Goal: Information Seeking & Learning: Understand process/instructions

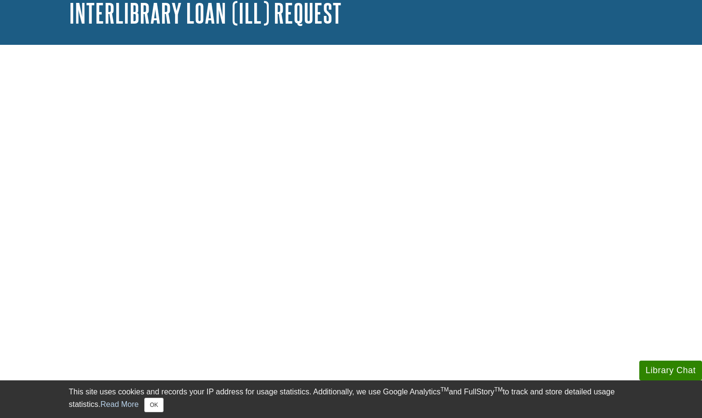
scroll to position [64, 0]
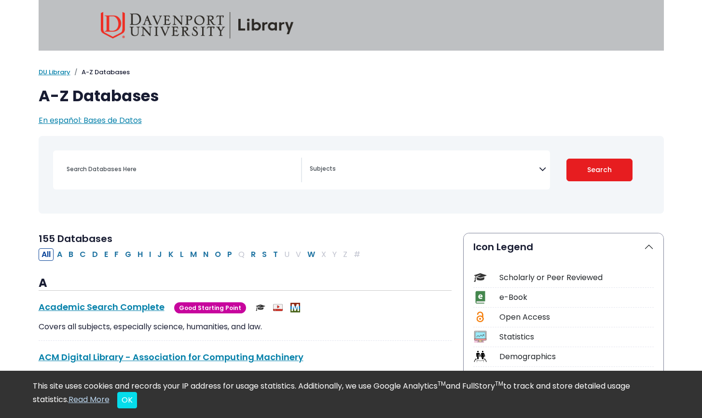
click at [425, 243] on h2 "155 Databases" at bounding box center [245, 239] width 413 height 12
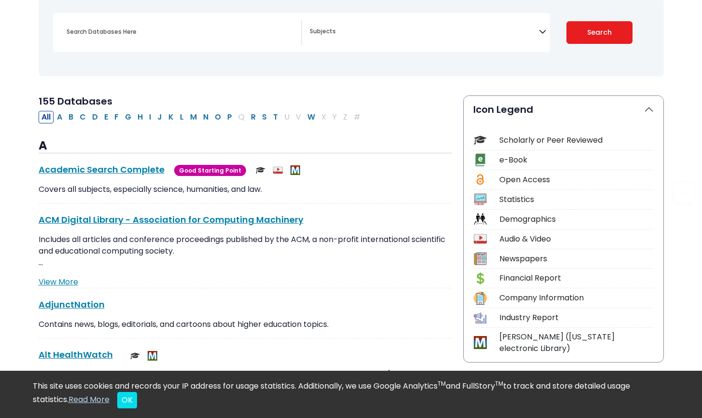
scroll to position [143, 0]
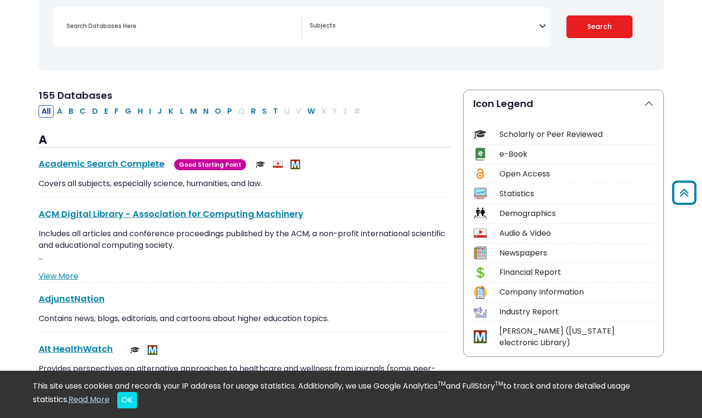
click at [488, 30] on textarea "Search" at bounding box center [424, 27] width 229 height 8
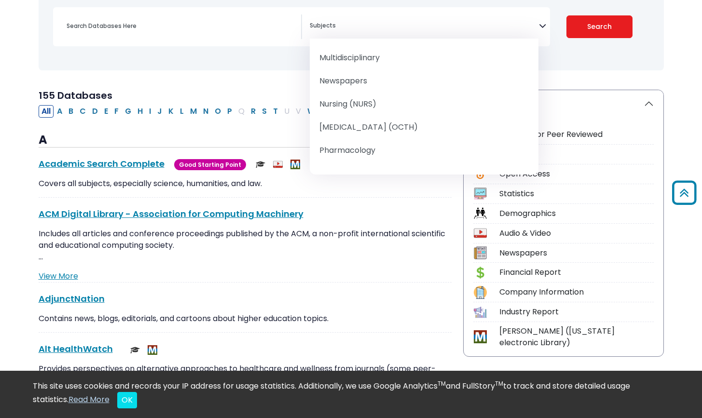
scroll to position [897, 0]
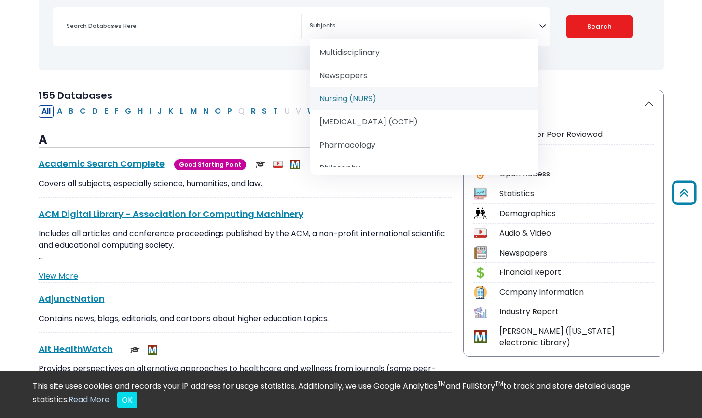
select select "219076"
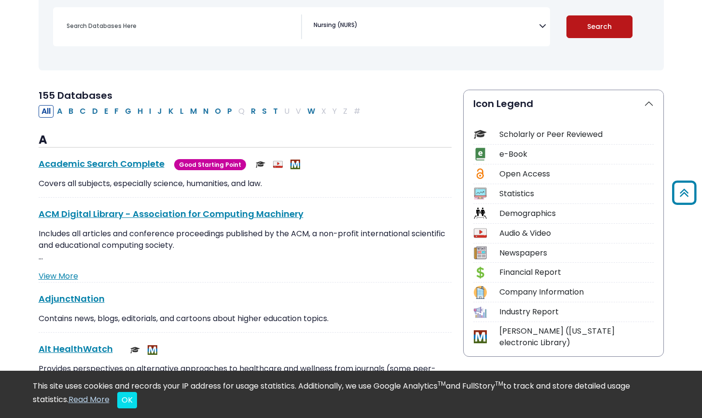
click at [616, 20] on button "Search" at bounding box center [599, 26] width 66 height 23
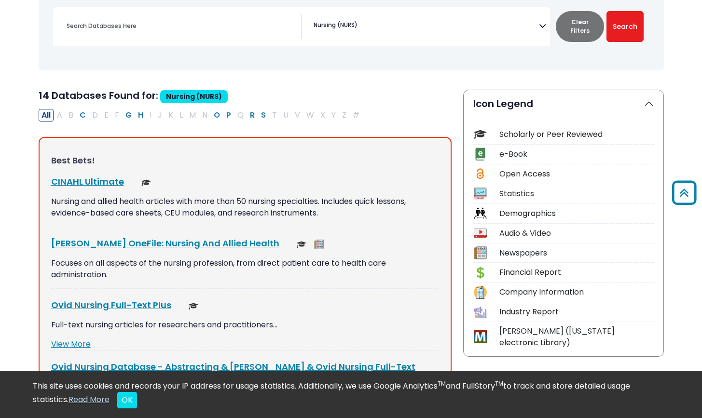
click at [372, 109] on div "All A B C D E F G H I J K L M N O P Q R S T U V W X Y Z #" at bounding box center [245, 115] width 413 height 13
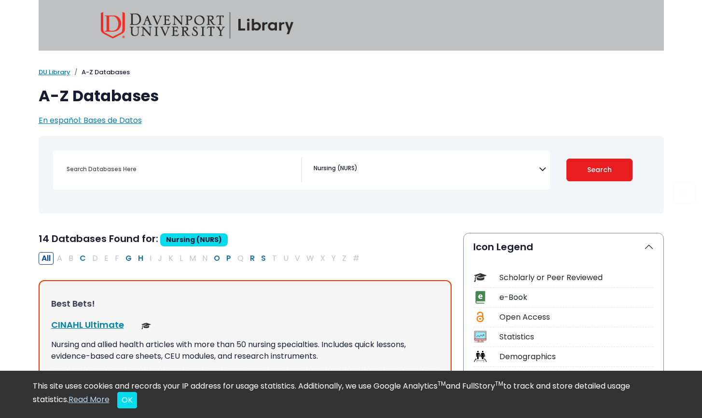
scroll to position [143, 0]
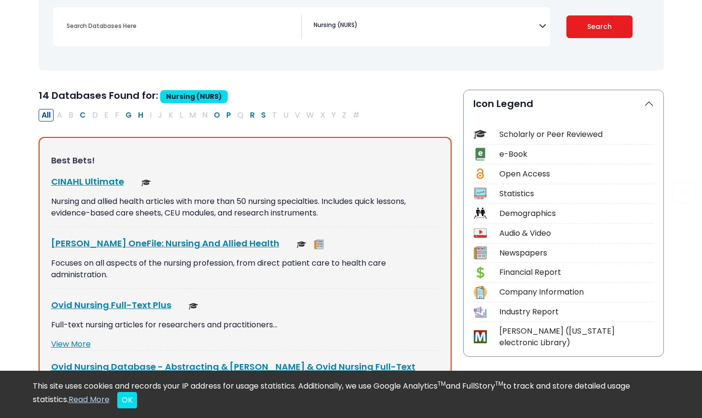
select select "Database Subject Filter"
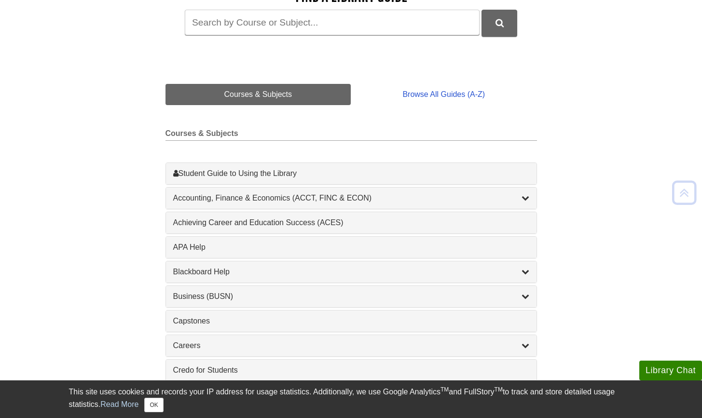
scroll to position [168, 0]
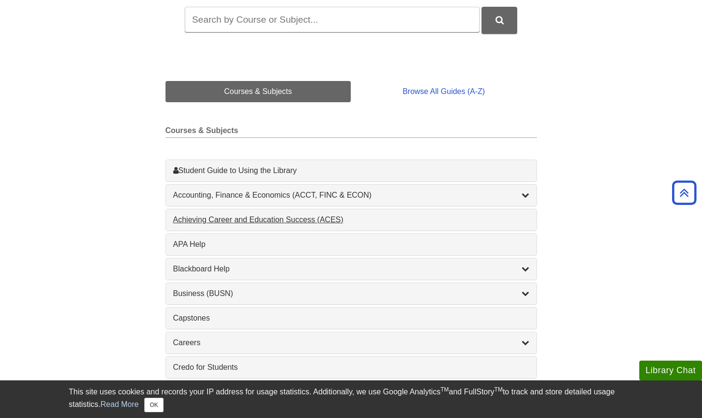
click at [331, 217] on div "Achieving Career and Education Success (ACES) , 1 guides" at bounding box center [351, 220] width 356 height 12
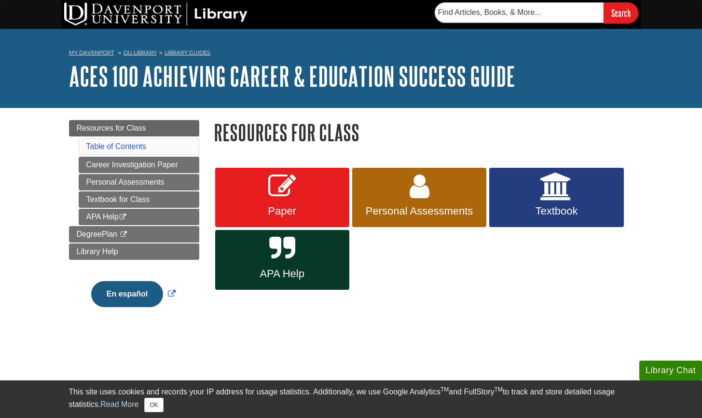
click at [170, 138] on li "Table of Contents" at bounding box center [139, 146] width 121 height 16
click at [130, 144] on link "Table of Contents" at bounding box center [116, 146] width 60 height 8
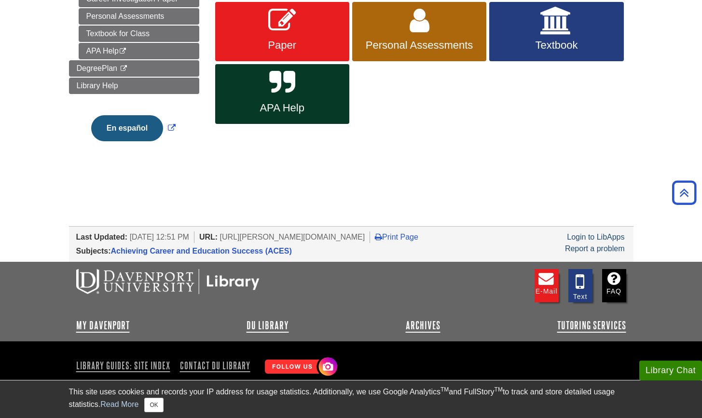
click at [310, 190] on body "Library Chat This site uses cookies and records your IP address for usage stati…" at bounding box center [351, 132] width 702 height 596
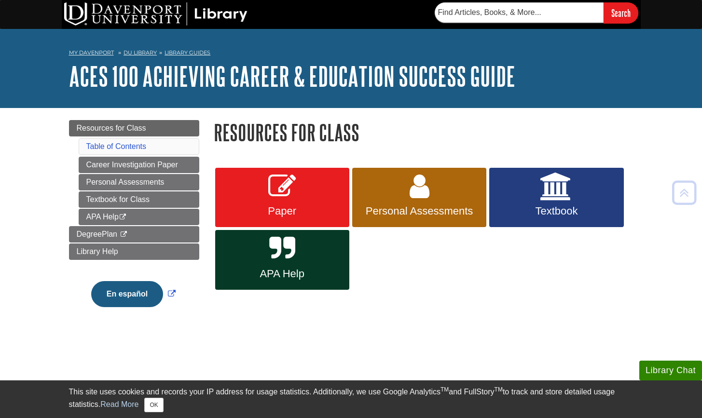
scroll to position [0, 0]
click at [290, 288] on link "APA Help" at bounding box center [282, 260] width 134 height 60
click at [455, 95] on div "My Davenport DU Library Library Guides ACES 100 Achieving Career & Education Su…" at bounding box center [351, 68] width 702 height 79
click at [155, 410] on button "OK" at bounding box center [153, 405] width 19 height 14
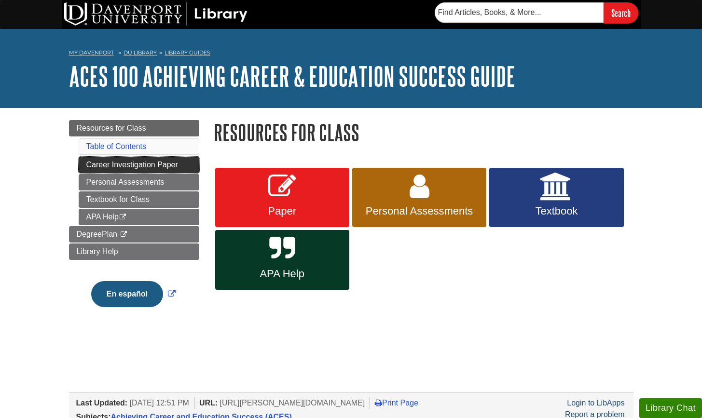
click at [126, 164] on link "Career Investigation Paper" at bounding box center [139, 165] width 121 height 16
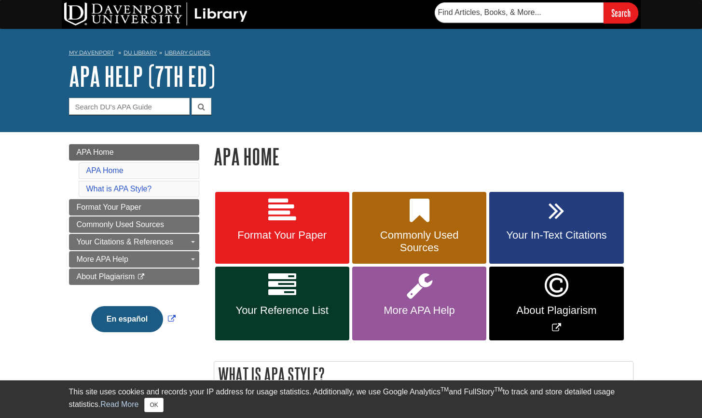
click at [439, 154] on h1 "APA Home" at bounding box center [424, 156] width 420 height 25
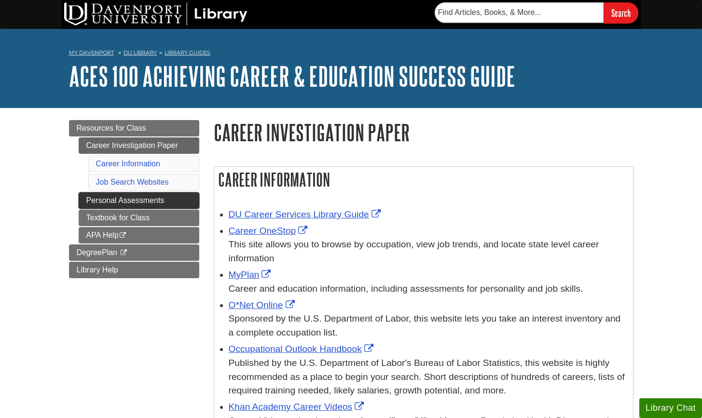
click at [140, 201] on link "Personal Assessments" at bounding box center [139, 201] width 121 height 16
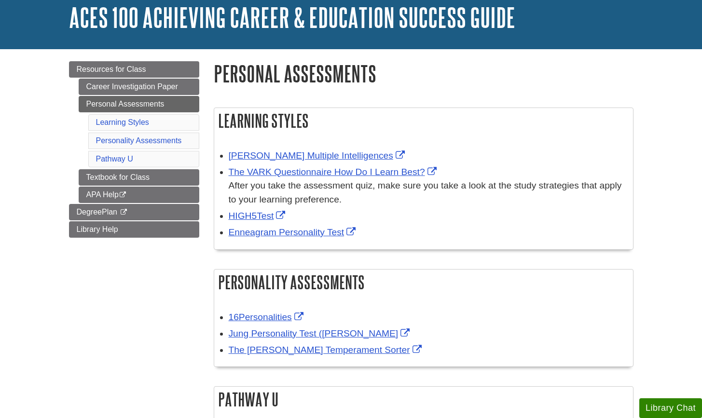
scroll to position [98, 0]
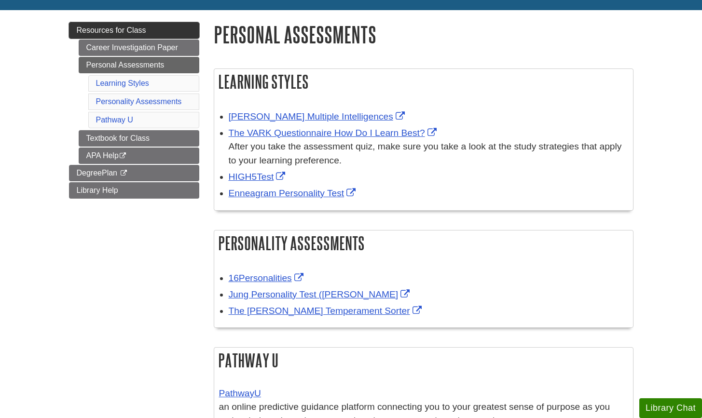
click at [138, 33] on span "Resources for Class" at bounding box center [111, 30] width 69 height 8
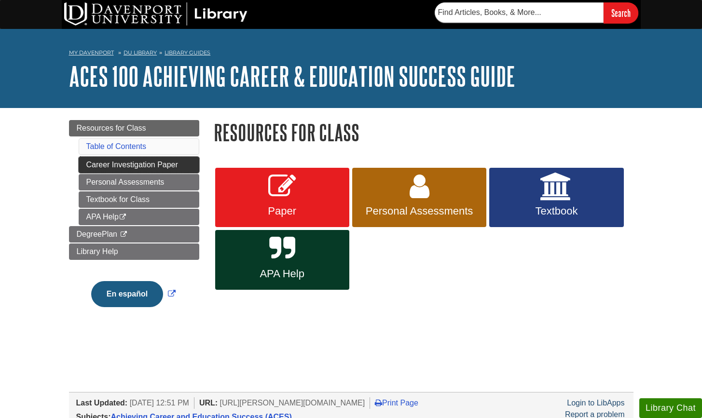
click at [124, 165] on link "Career Investigation Paper" at bounding box center [139, 165] width 121 height 16
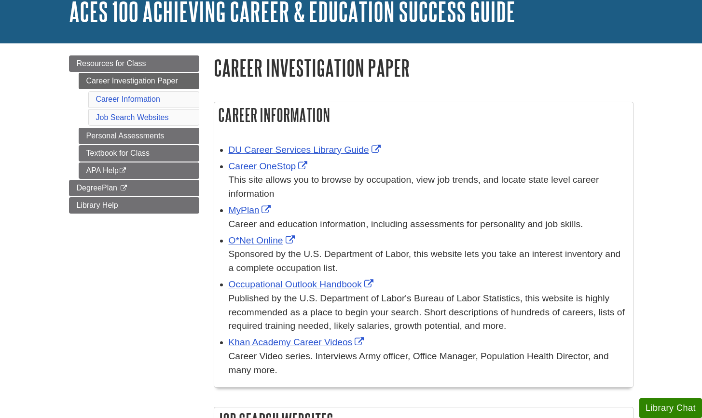
scroll to position [96, 0]
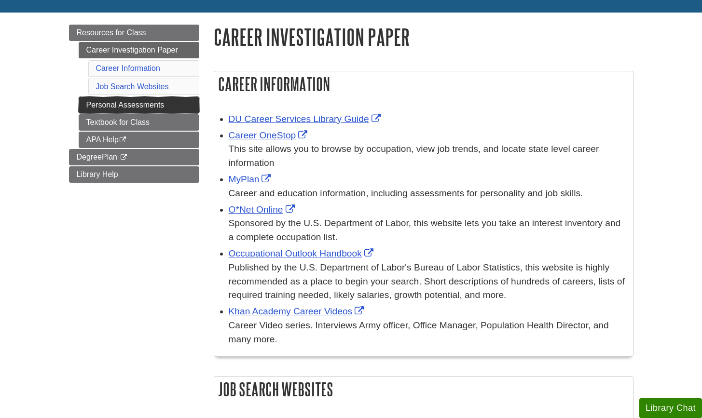
click at [173, 107] on link "Personal Assessments" at bounding box center [139, 105] width 121 height 16
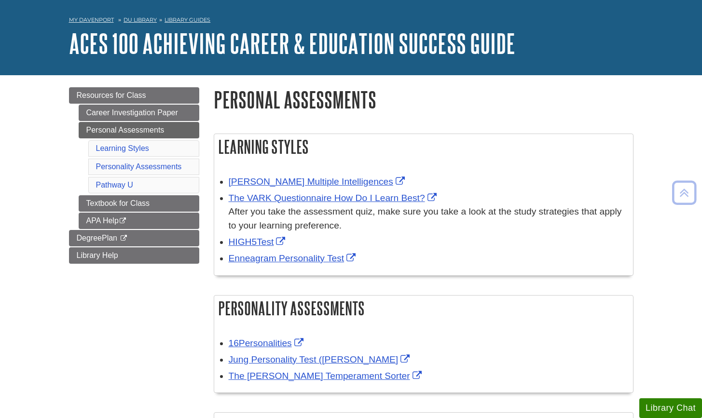
scroll to position [27, 0]
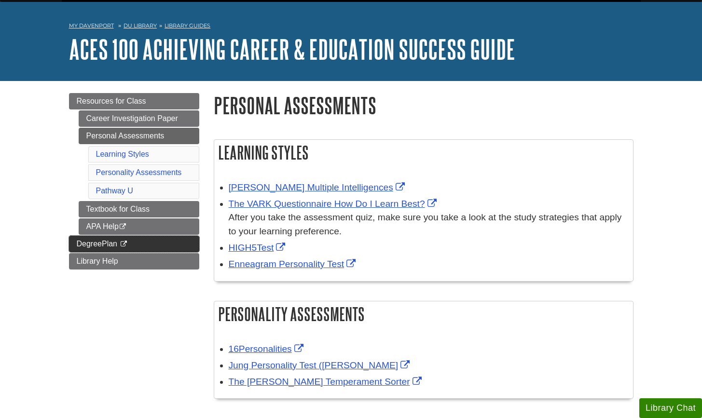
click at [109, 246] on span "DegreePlan" at bounding box center [97, 244] width 41 height 8
click at [401, 97] on h1 "Personal Assessments" at bounding box center [424, 105] width 420 height 25
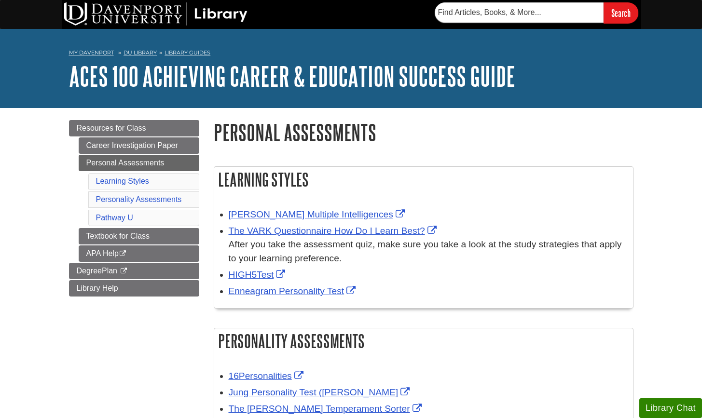
scroll to position [0, 0]
click at [203, 14] on img at bounding box center [155, 13] width 183 height 23
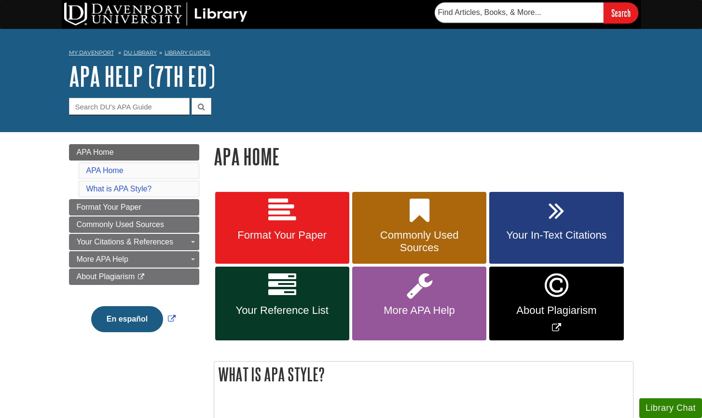
click at [306, 218] on link "Format Your Paper" at bounding box center [282, 228] width 134 height 72
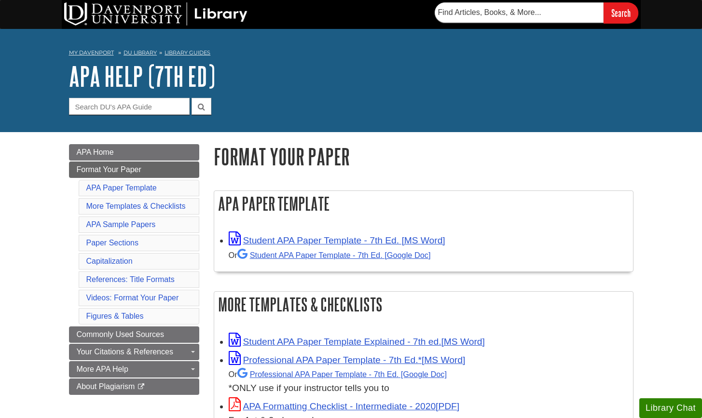
click at [435, 165] on h1 "Format Your Paper" at bounding box center [424, 156] width 420 height 25
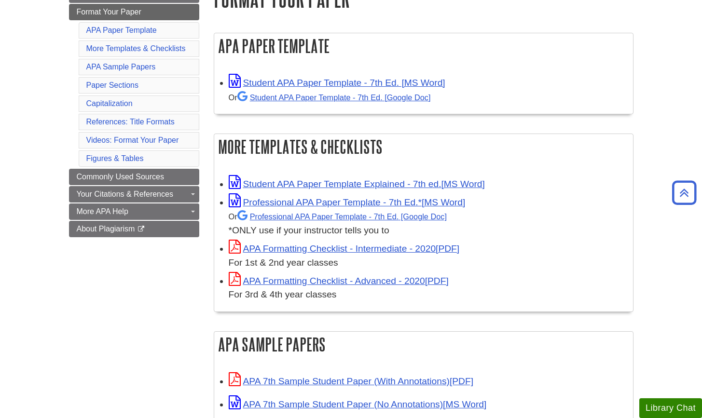
scroll to position [163, 0]
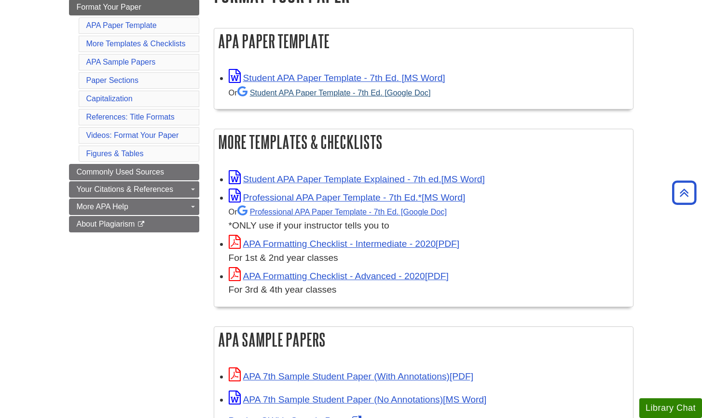
click at [313, 93] on link "Student APA Paper Template - 7th Ed. [Google Doc]" at bounding box center [333, 92] width 193 height 9
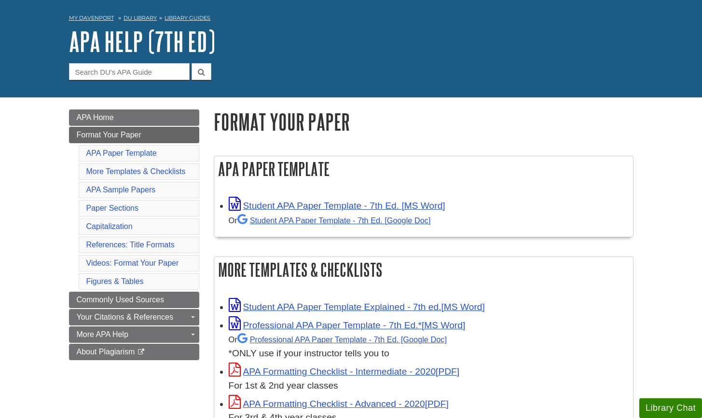
scroll to position [39, 0]
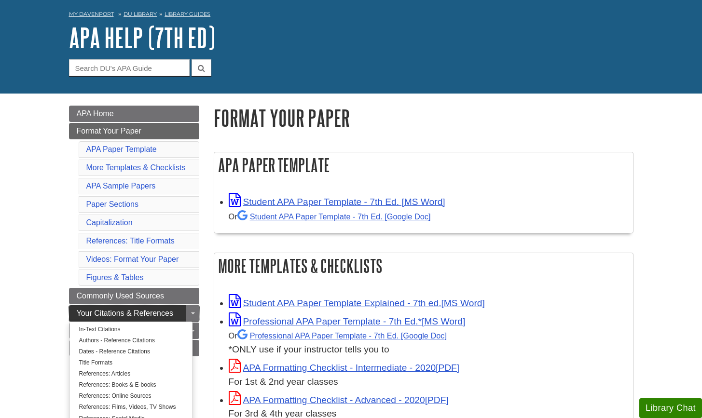
click at [143, 306] on link "Your Citations & References" at bounding box center [134, 313] width 130 height 16
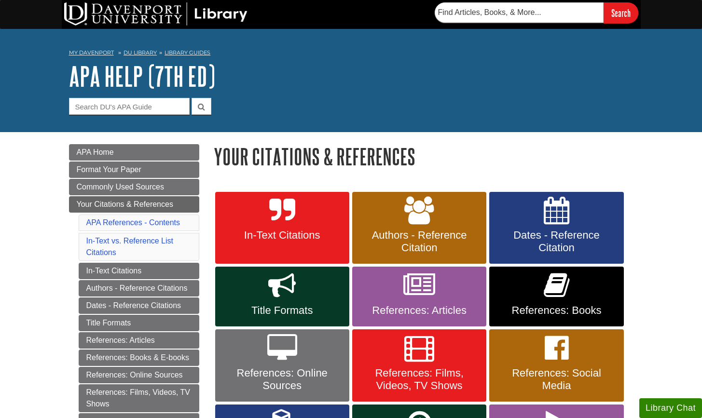
click at [484, 161] on h1 "Your Citations & References" at bounding box center [424, 156] width 420 height 25
click at [489, 130] on div "My [PERSON_NAME] DU Library Library Guides APA APA Help (7th Ed) Your Citations…" at bounding box center [351, 80] width 702 height 103
click at [220, 25] on img at bounding box center [155, 13] width 183 height 23
